Goal: Information Seeking & Learning: Learn about a topic

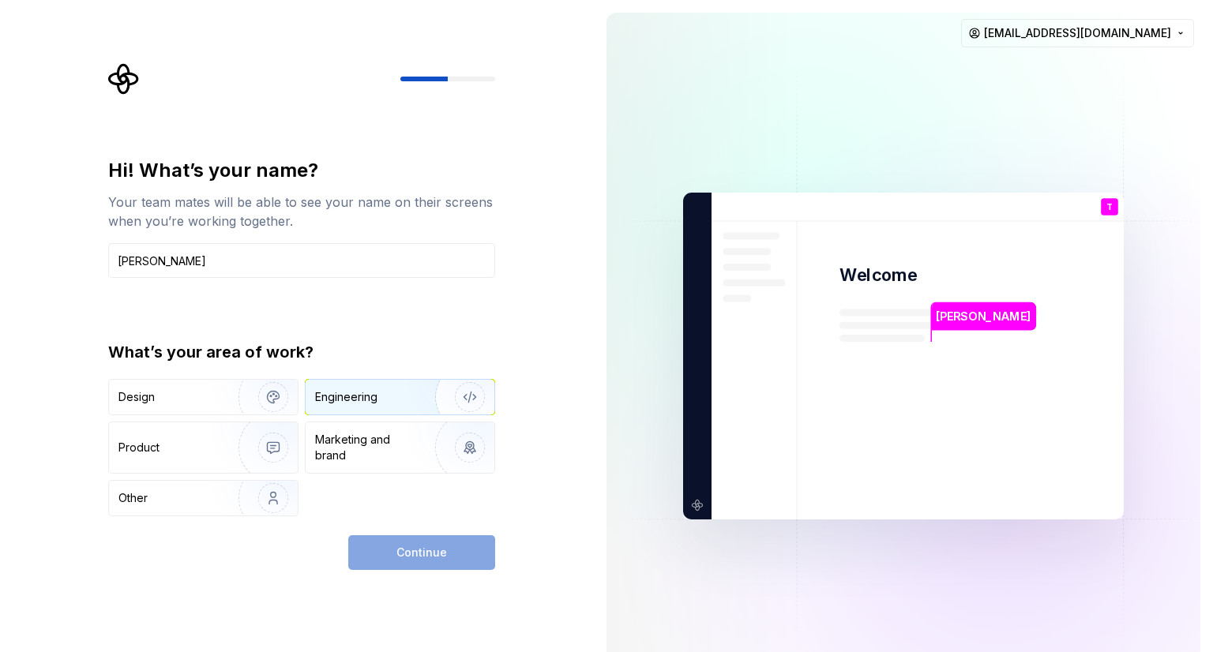
type input "[PERSON_NAME]"
click at [423, 403] on img "button" at bounding box center [459, 397] width 101 height 106
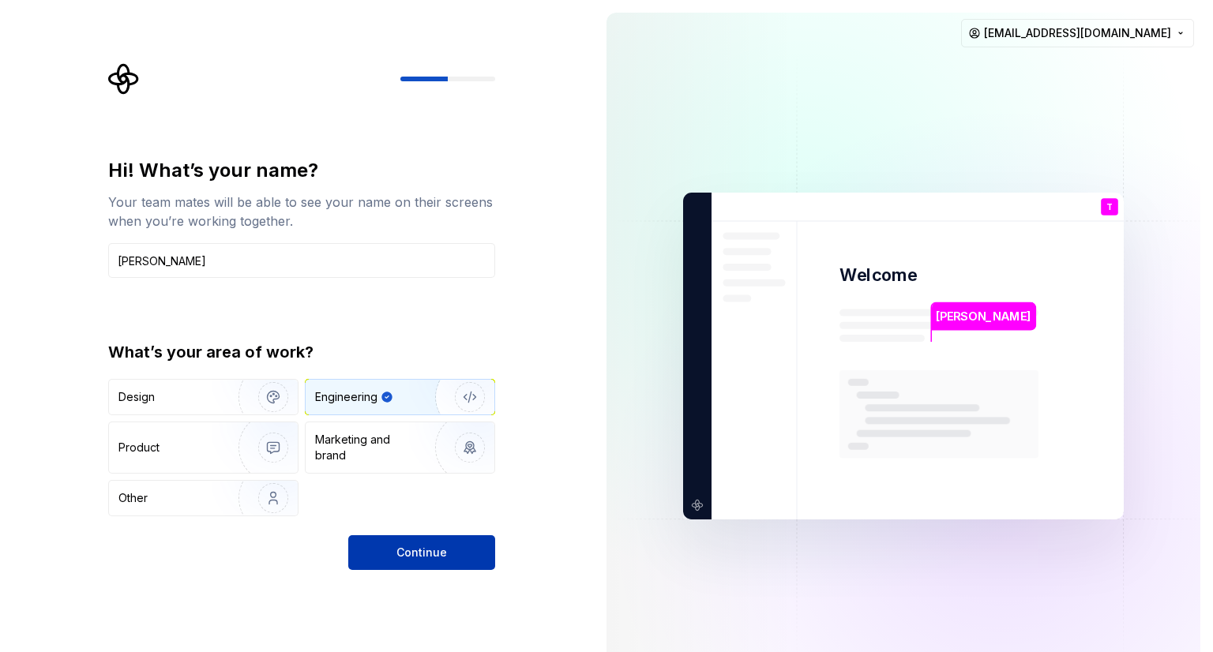
click at [457, 549] on button "Continue" at bounding box center [421, 552] width 147 height 35
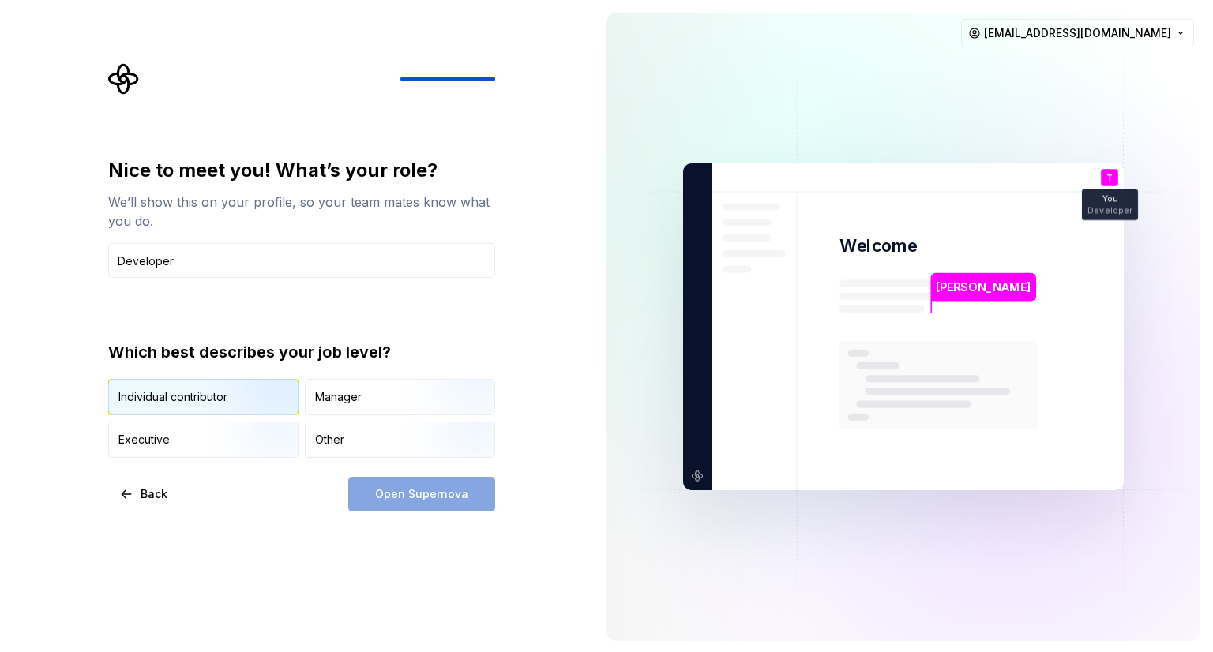
type input "Developer"
click at [267, 386] on img "button" at bounding box center [259, 417] width 101 height 106
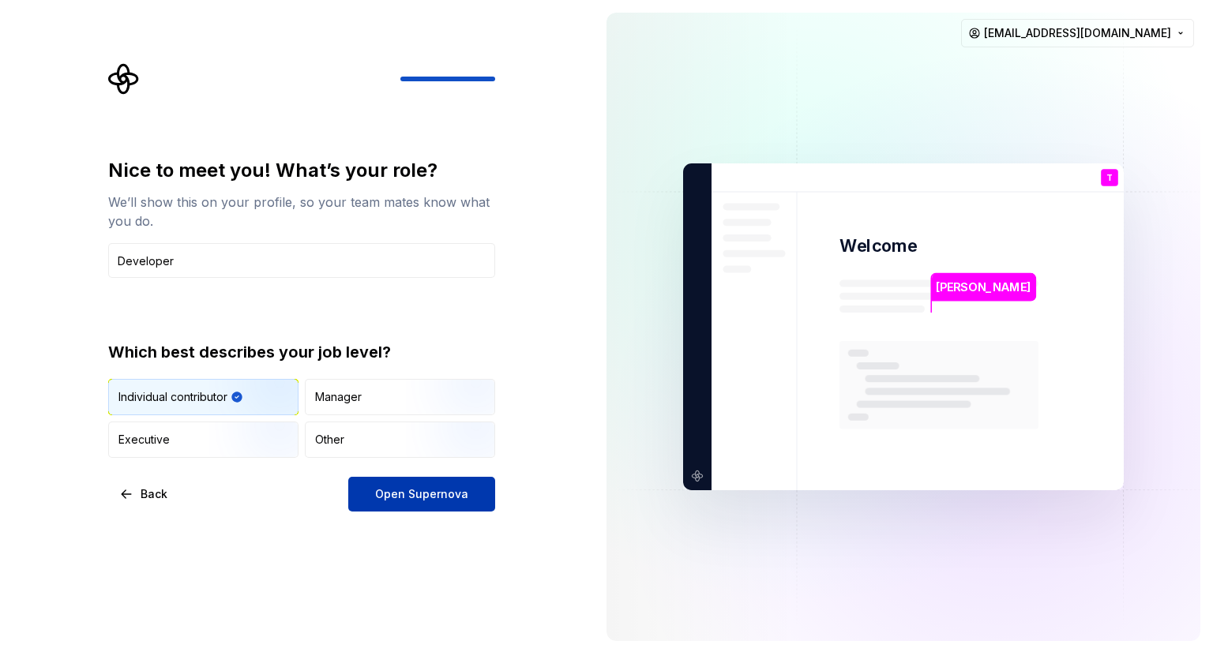
click at [465, 502] on button "Open Supernova" at bounding box center [421, 494] width 147 height 35
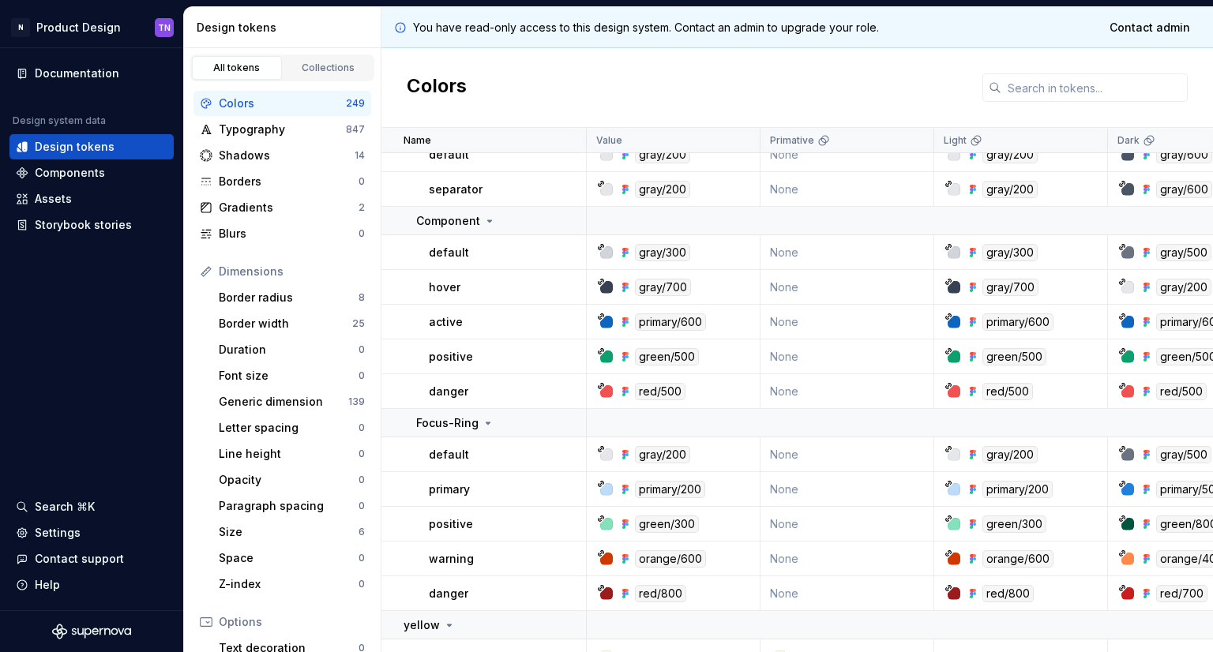
scroll to position [464, 0]
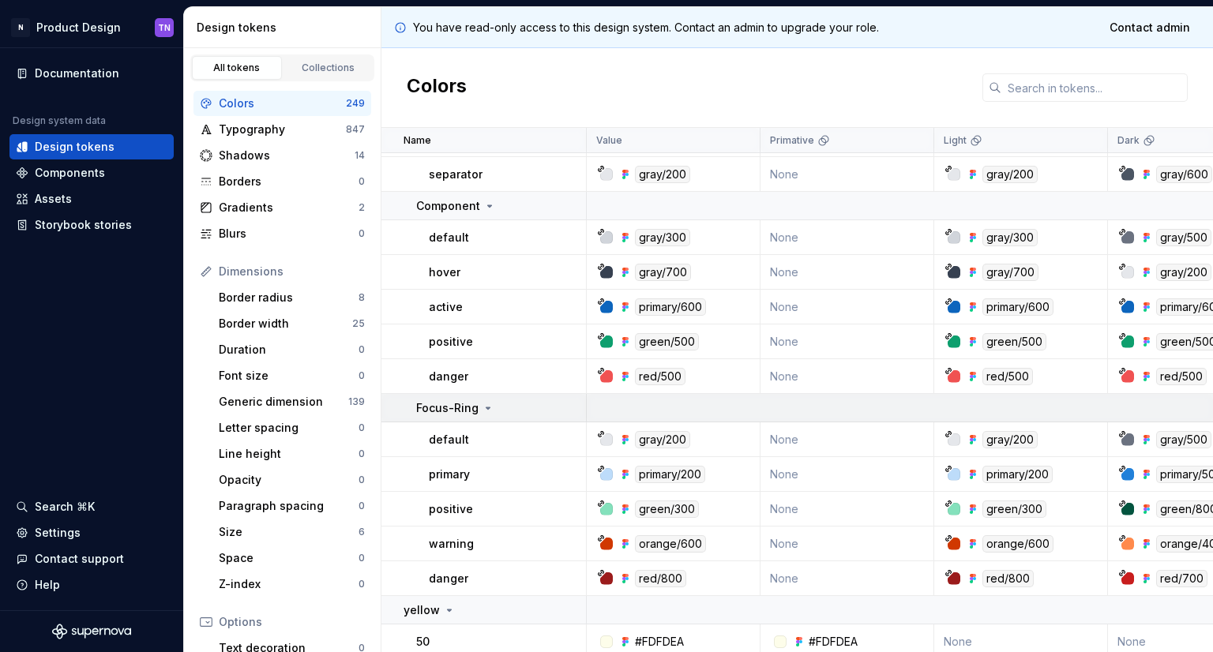
click at [487, 411] on icon at bounding box center [488, 408] width 13 height 13
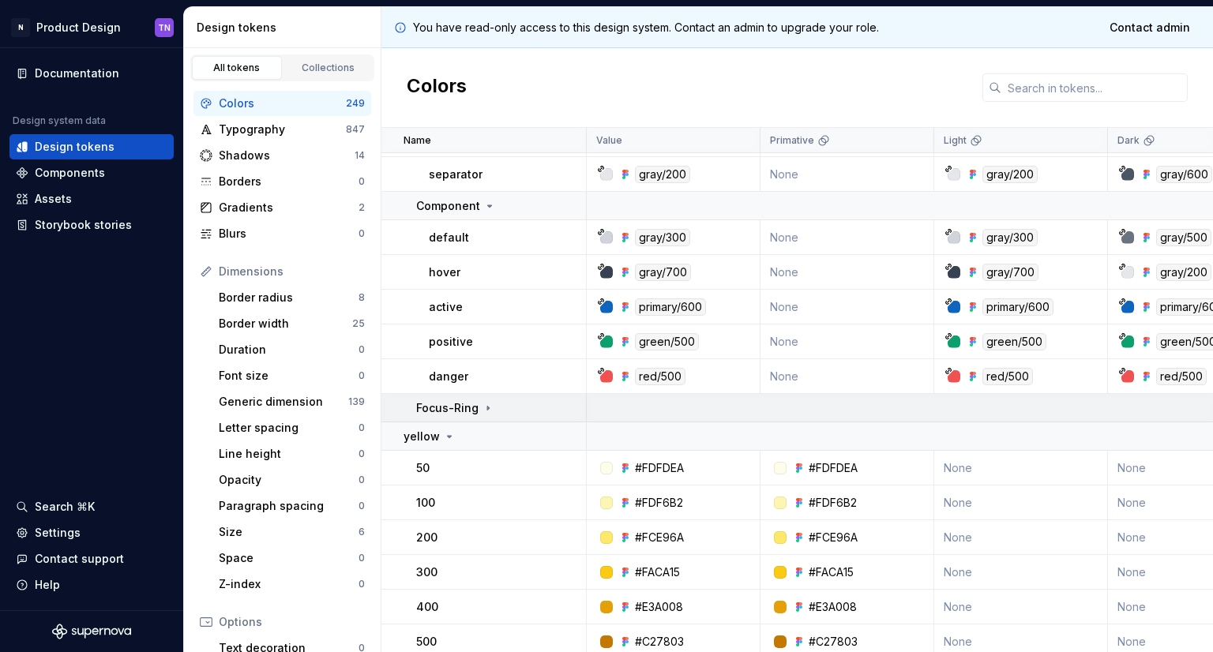
click at [487, 411] on icon at bounding box center [488, 408] width 13 height 13
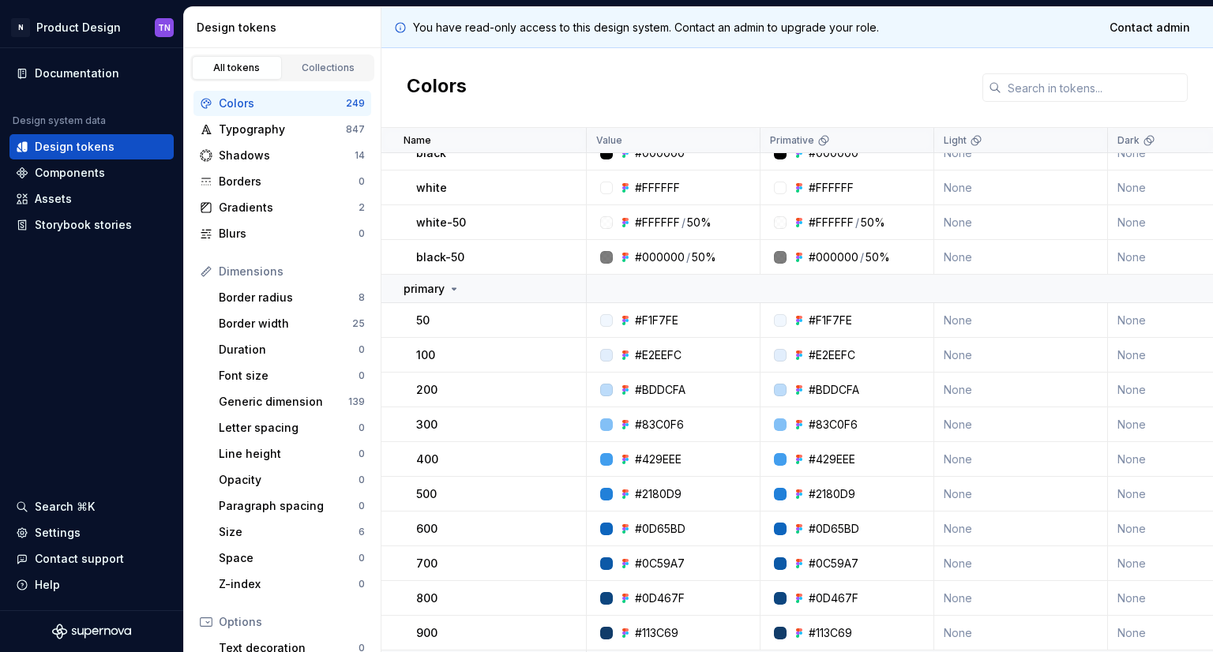
scroll to position [2354, 0]
click at [100, 396] on div "Documentation Design system data Design tokens Components Assets Storybook stor…" at bounding box center [91, 329] width 183 height 562
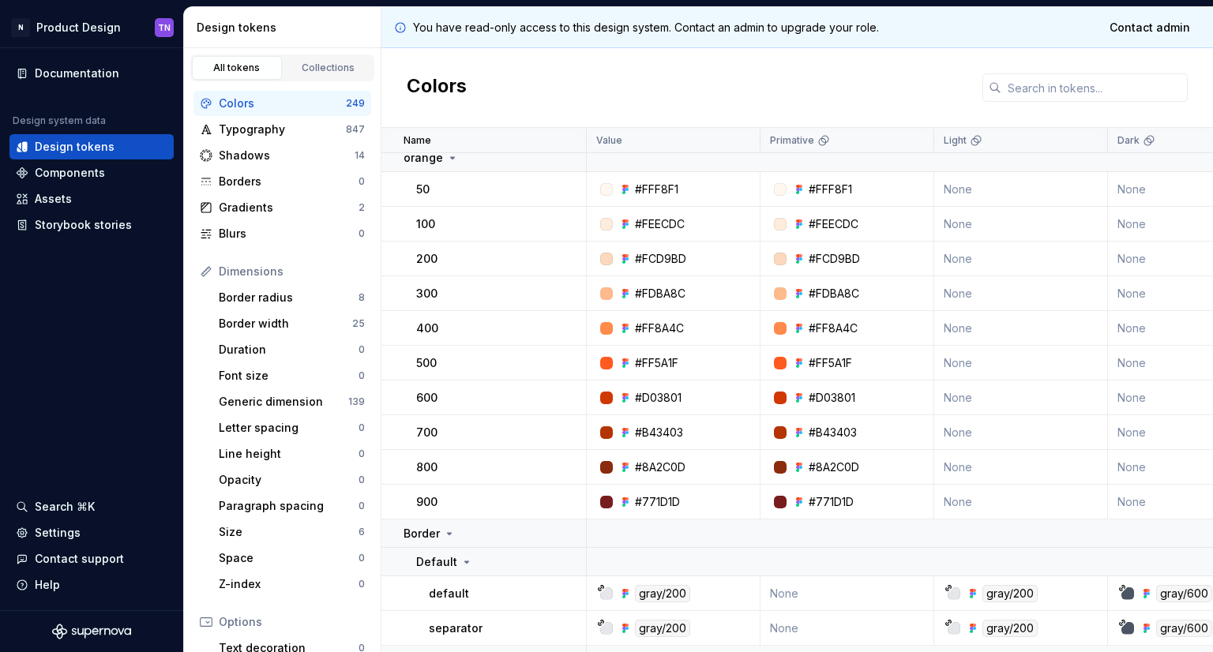
scroll to position [0, 0]
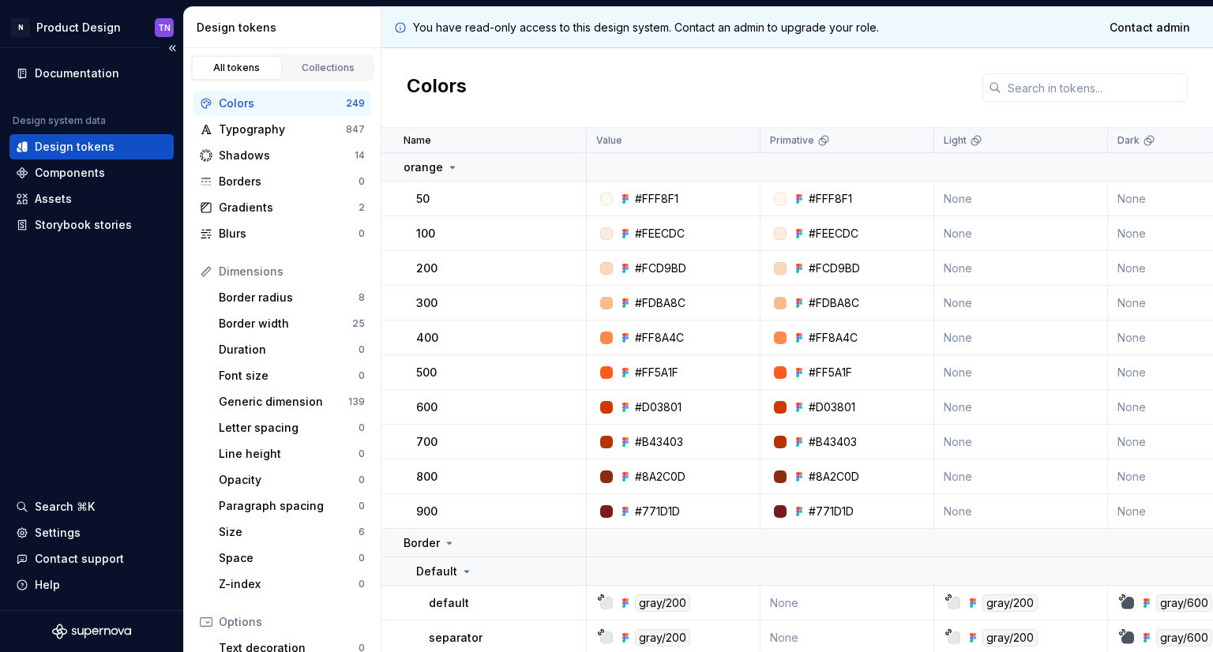
click at [69, 370] on div "Documentation Design system data Design tokens Components Assets Storybook stor…" at bounding box center [91, 329] width 183 height 562
click at [28, 367] on div "Documentation Design system data Design tokens Components Assets Storybook stor…" at bounding box center [91, 329] width 183 height 562
click at [45, 385] on div "Documentation Design system data Design tokens Components Assets Storybook stor…" at bounding box center [91, 329] width 183 height 562
click at [92, 367] on div "Documentation Design system data Design tokens Components Assets Storybook stor…" at bounding box center [91, 329] width 183 height 562
